Goal: Find specific page/section: Find specific page/section

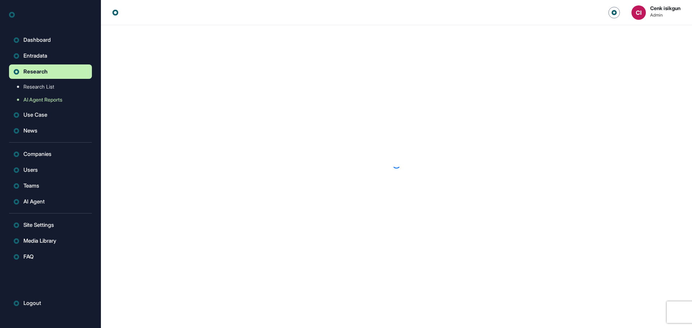
scroll to position [0, 0]
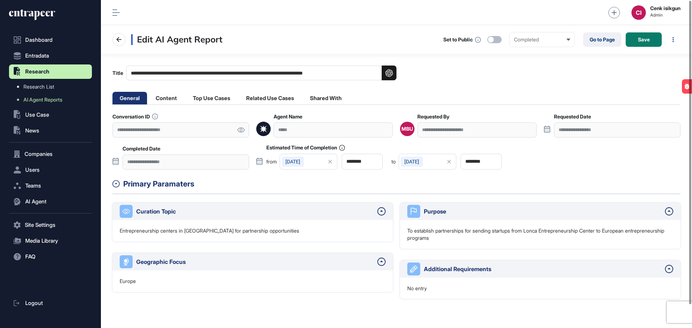
click at [239, 131] on icon at bounding box center [241, 130] width 8 height 5
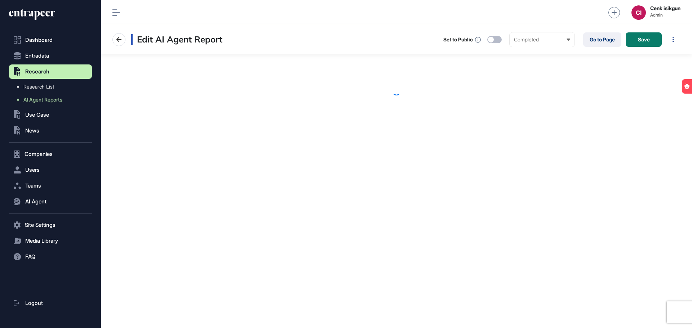
scroll to position [0, 0]
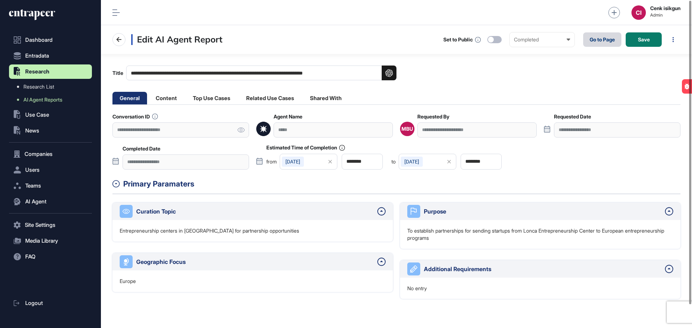
click at [597, 41] on link "Go to Page" at bounding box center [602, 39] width 38 height 14
click at [56, 102] on span "AI Agent Reports" at bounding box center [42, 100] width 39 height 6
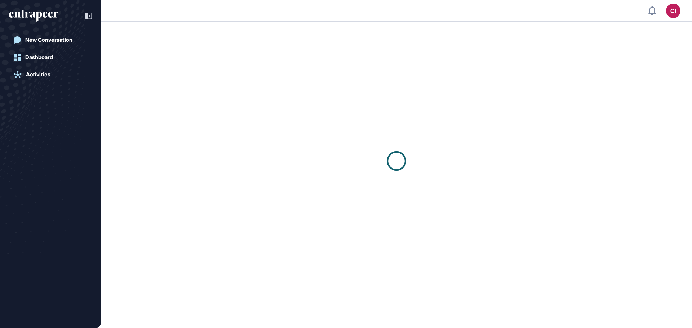
scroll to position [0, 0]
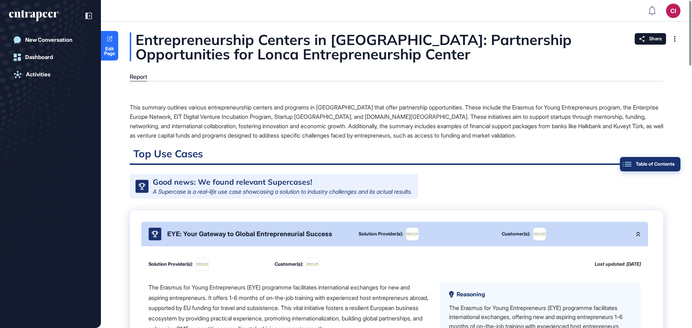
click at [668, 161] on div "Table of Contents" at bounding box center [650, 164] width 49 height 6
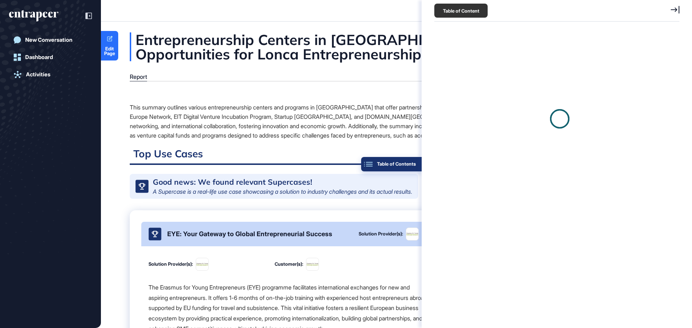
scroll to position [3, 0]
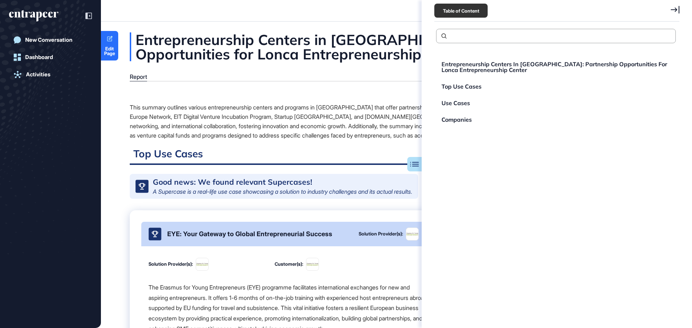
click at [673, 11] on icon at bounding box center [675, 10] width 9 height 8
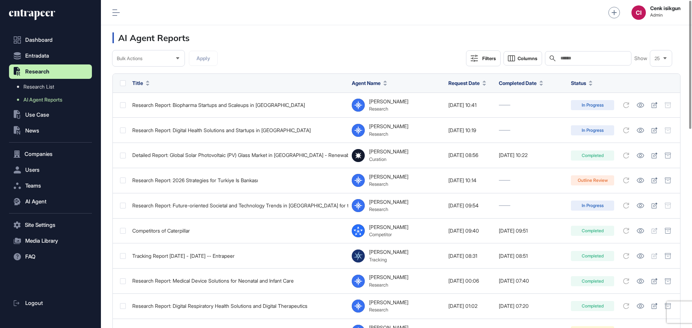
click at [493, 62] on button "Filters" at bounding box center [483, 58] width 35 height 16
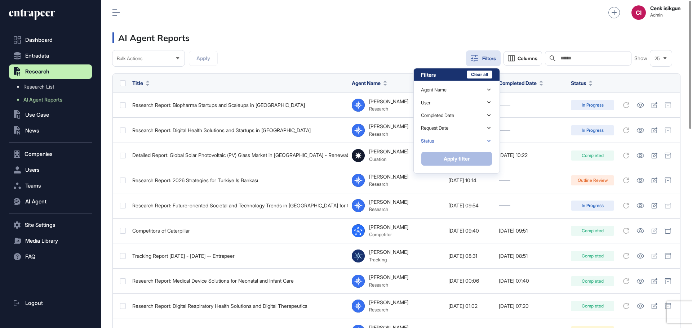
click at [437, 137] on div "Status" at bounding box center [456, 141] width 71 height 13
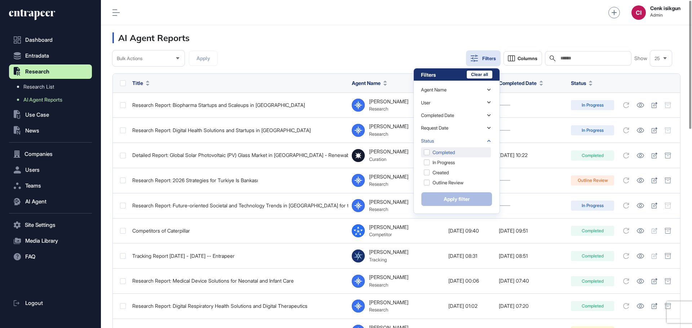
click at [434, 154] on div "Completed" at bounding box center [456, 152] width 70 height 10
click at [449, 195] on button "Apply filter" at bounding box center [456, 199] width 71 height 14
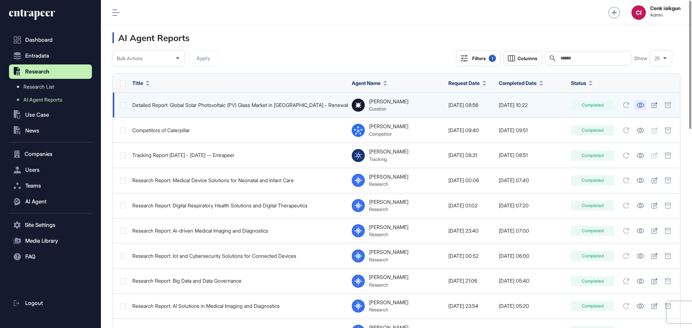
click at [643, 106] on icon at bounding box center [641, 105] width 8 height 5
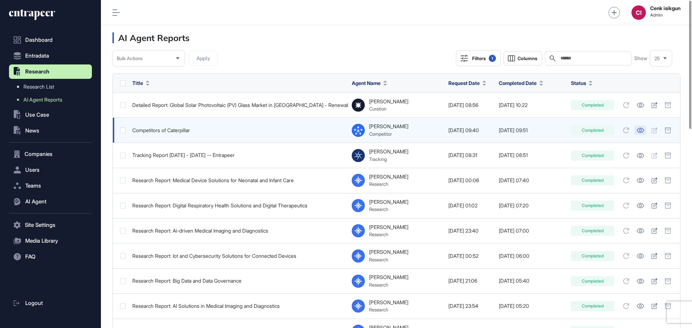
click at [643, 130] on icon at bounding box center [641, 130] width 8 height 5
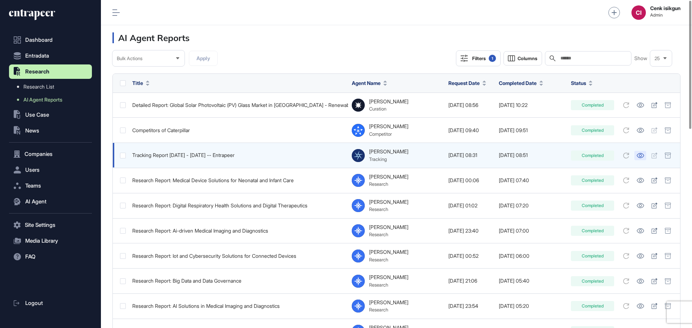
click at [639, 153] on icon at bounding box center [640, 155] width 7 height 5
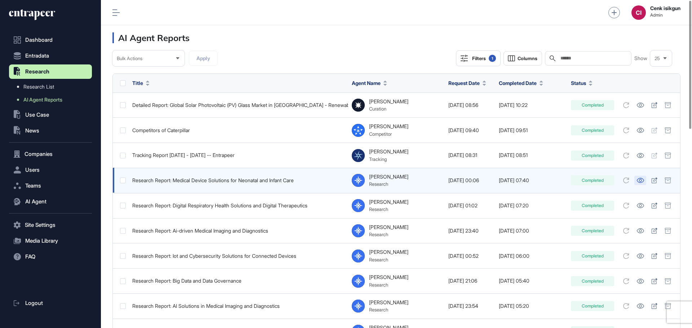
click at [641, 182] on icon at bounding box center [640, 180] width 7 height 5
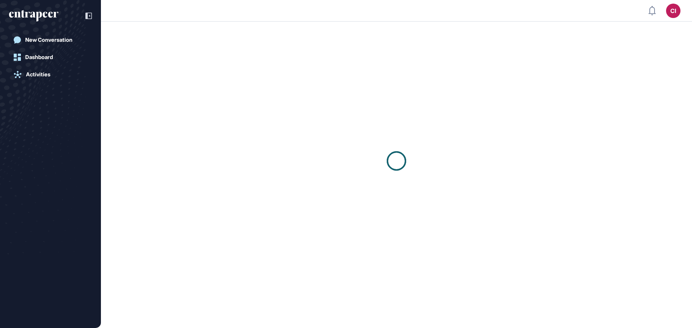
scroll to position [0, 0]
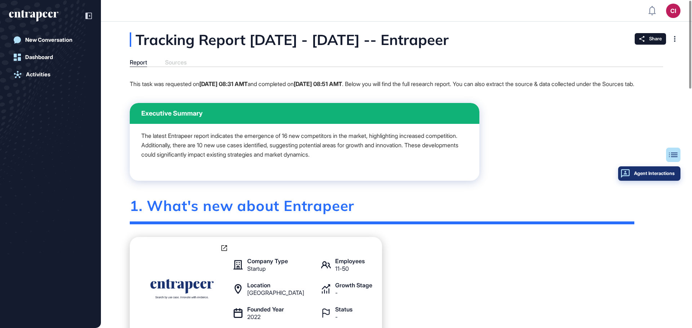
click at [669, 173] on div "Agent Interactions" at bounding box center [649, 174] width 51 height 6
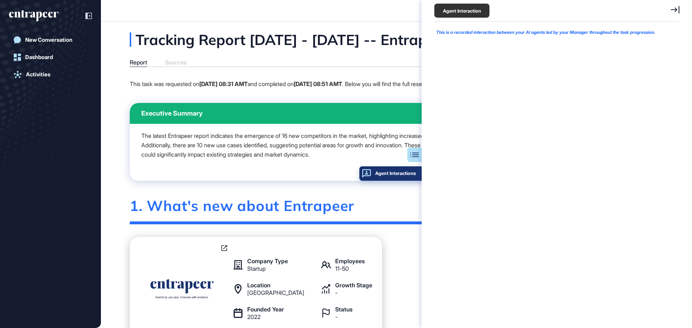
scroll to position [3, 0]
